Goal: Find specific page/section: Find specific page/section

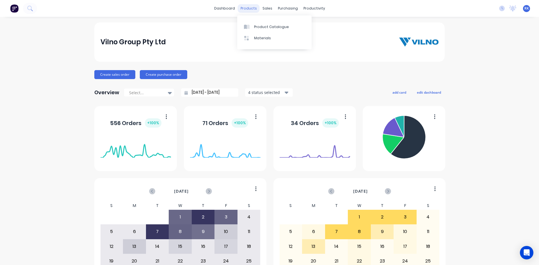
click at [251, 8] on div "products" at bounding box center [249, 8] width 22 height 8
click at [270, 28] on div at bounding box center [268, 26] width 8 height 5
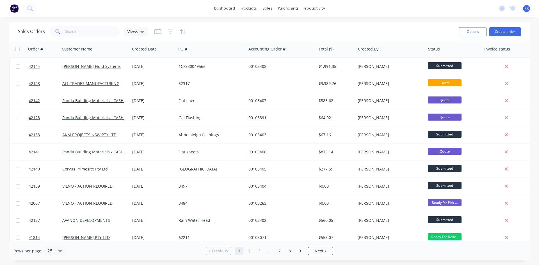
click at [530, 11] on div "RK Vilno Group Pty Ltd Rupesh Karki Standard User Profile Sign out" at bounding box center [526, 8] width 7 height 7
click at [528, 9] on span "RK" at bounding box center [526, 8] width 4 height 5
click at [510, 9] on icon at bounding box center [512, 9] width 7 height 6
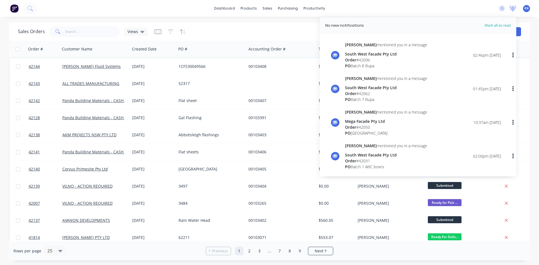
click at [510, 9] on icon at bounding box center [512, 9] width 7 height 6
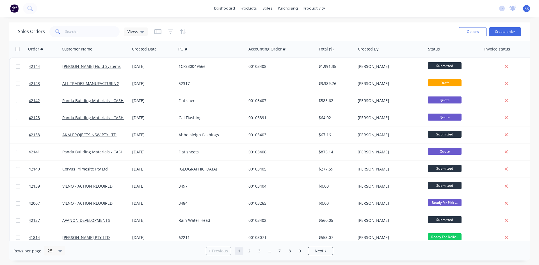
click at [510, 9] on icon at bounding box center [512, 9] width 7 height 6
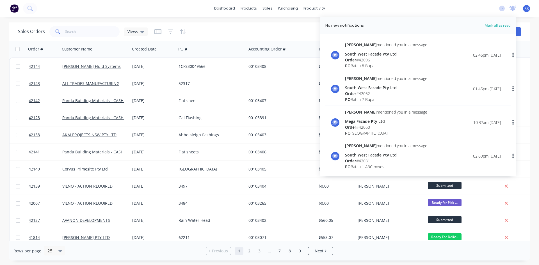
click at [510, 9] on icon at bounding box center [512, 9] width 7 height 6
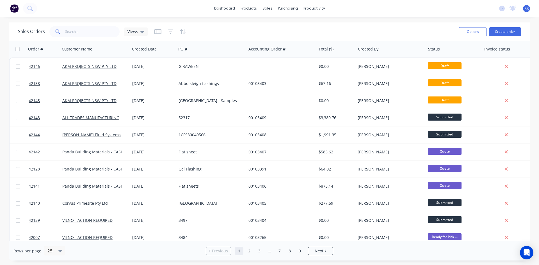
click at [346, 35] on div "Sales Orders Views" at bounding box center [236, 32] width 436 height 14
click at [350, 29] on div "Sales Orders Views" at bounding box center [236, 32] width 436 height 14
